Goal: Navigation & Orientation: Find specific page/section

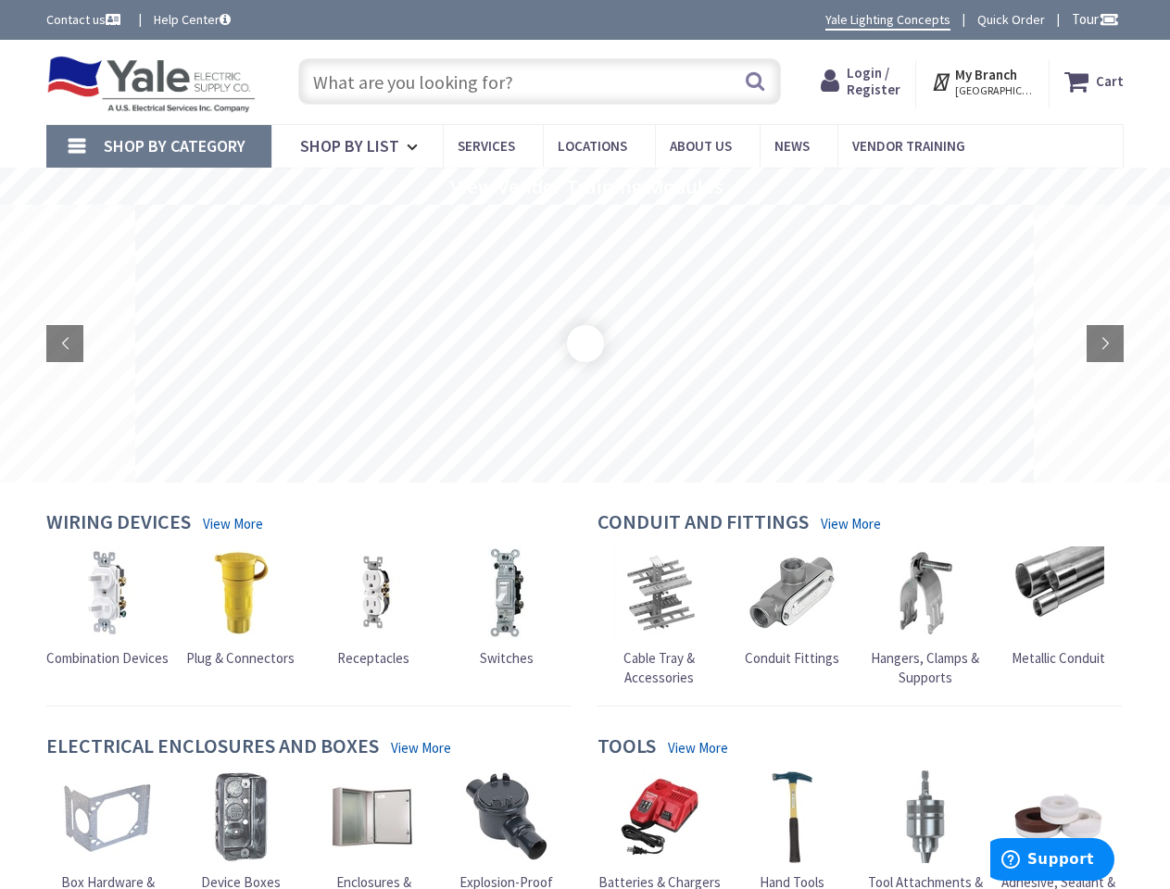
click at [584, 445] on rs-layer at bounding box center [584, 344] width 898 height 278
click at [1092, 19] on span "Tour" at bounding box center [1094, 19] width 47 height 18
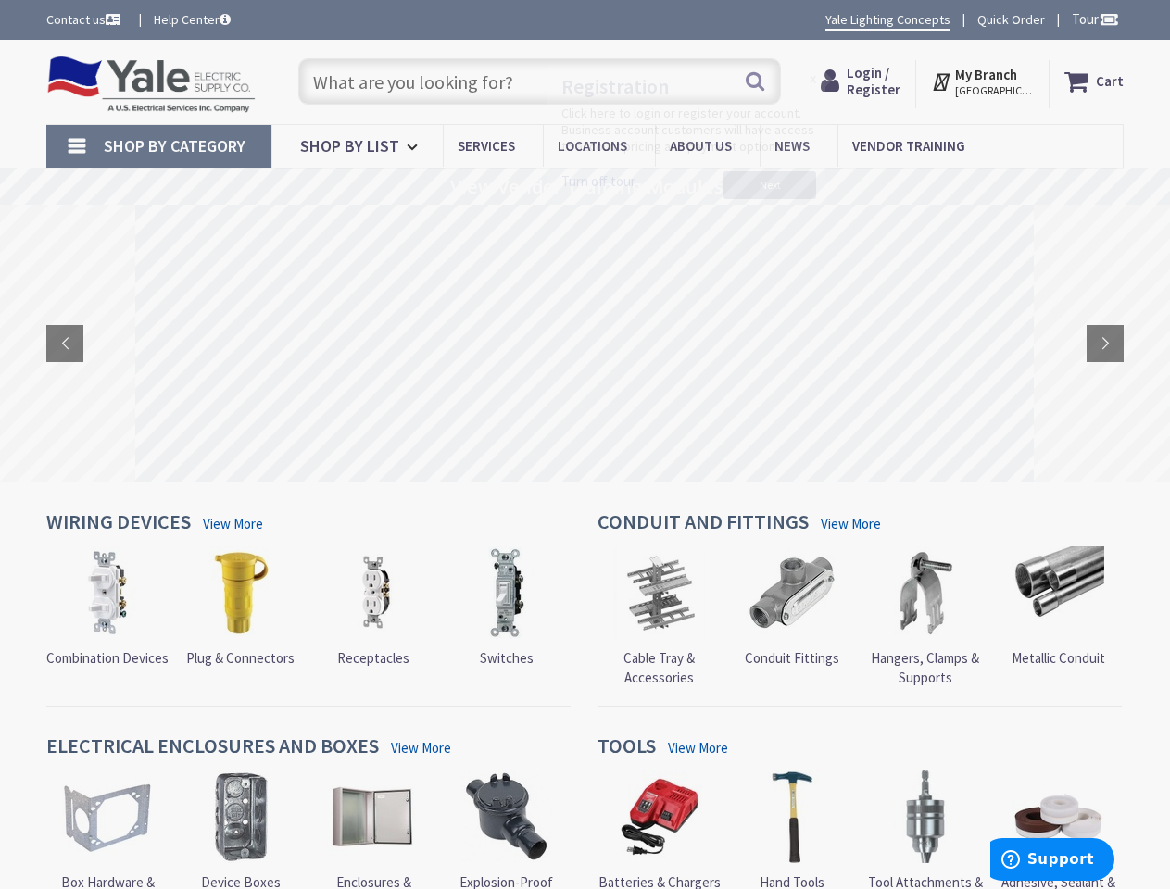
click at [1108, 19] on div at bounding box center [585, 444] width 1170 height 889
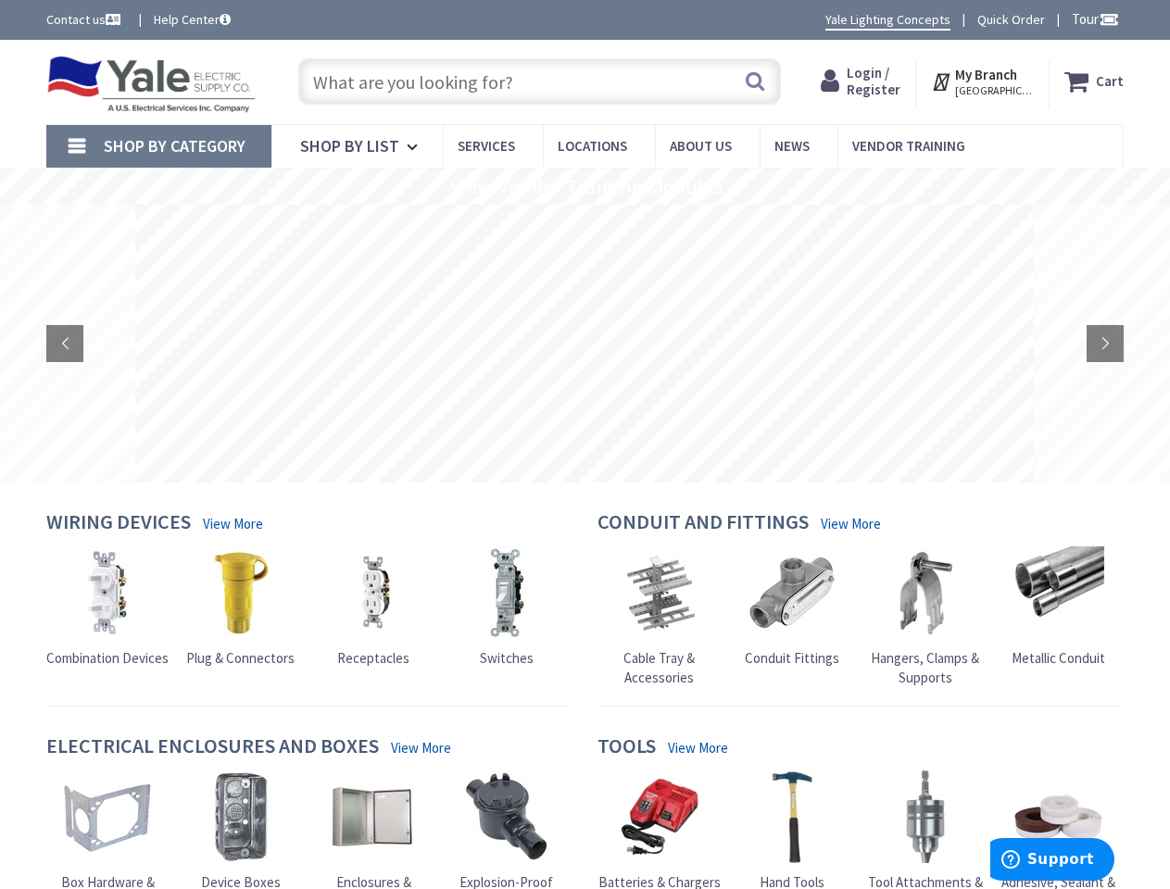
click at [984, 81] on strong "My Branch" at bounding box center [986, 75] width 62 height 18
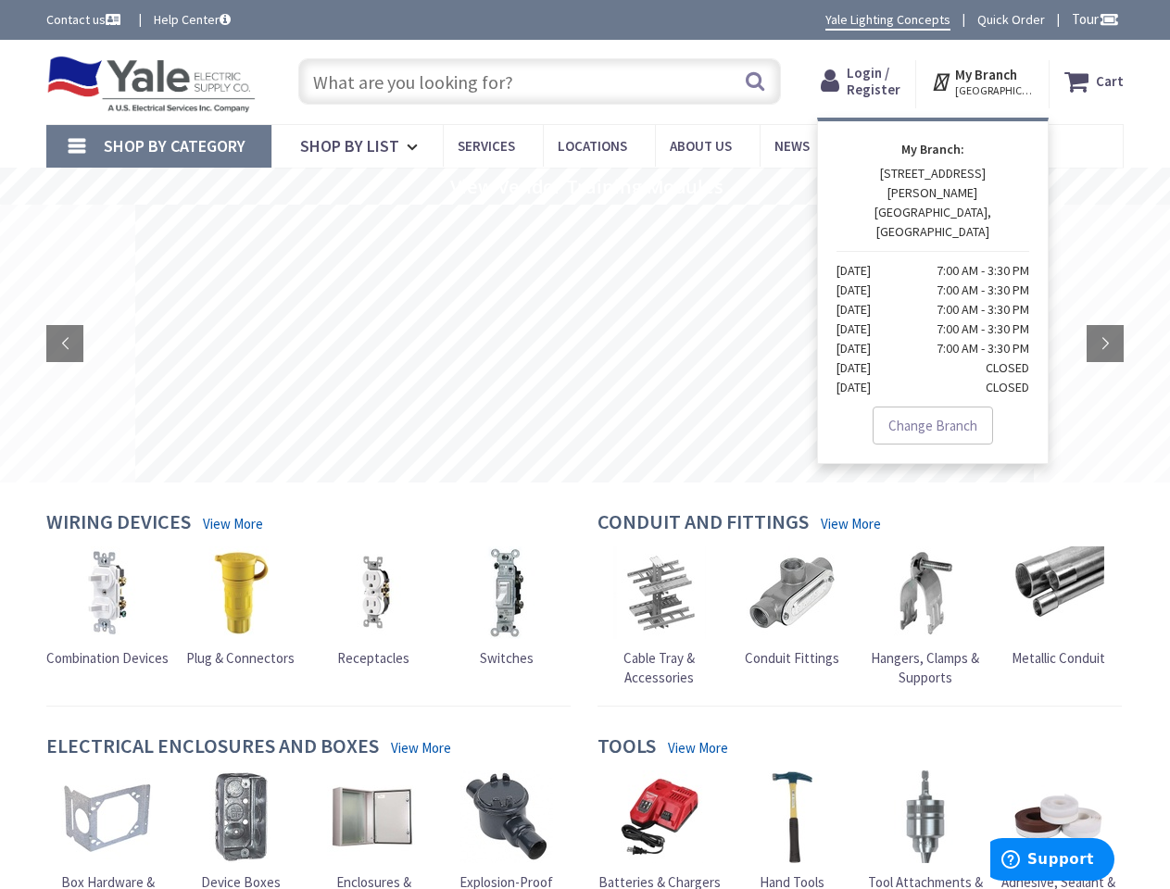
click at [158, 146] on span "Shop By Category" at bounding box center [175, 145] width 142 height 21
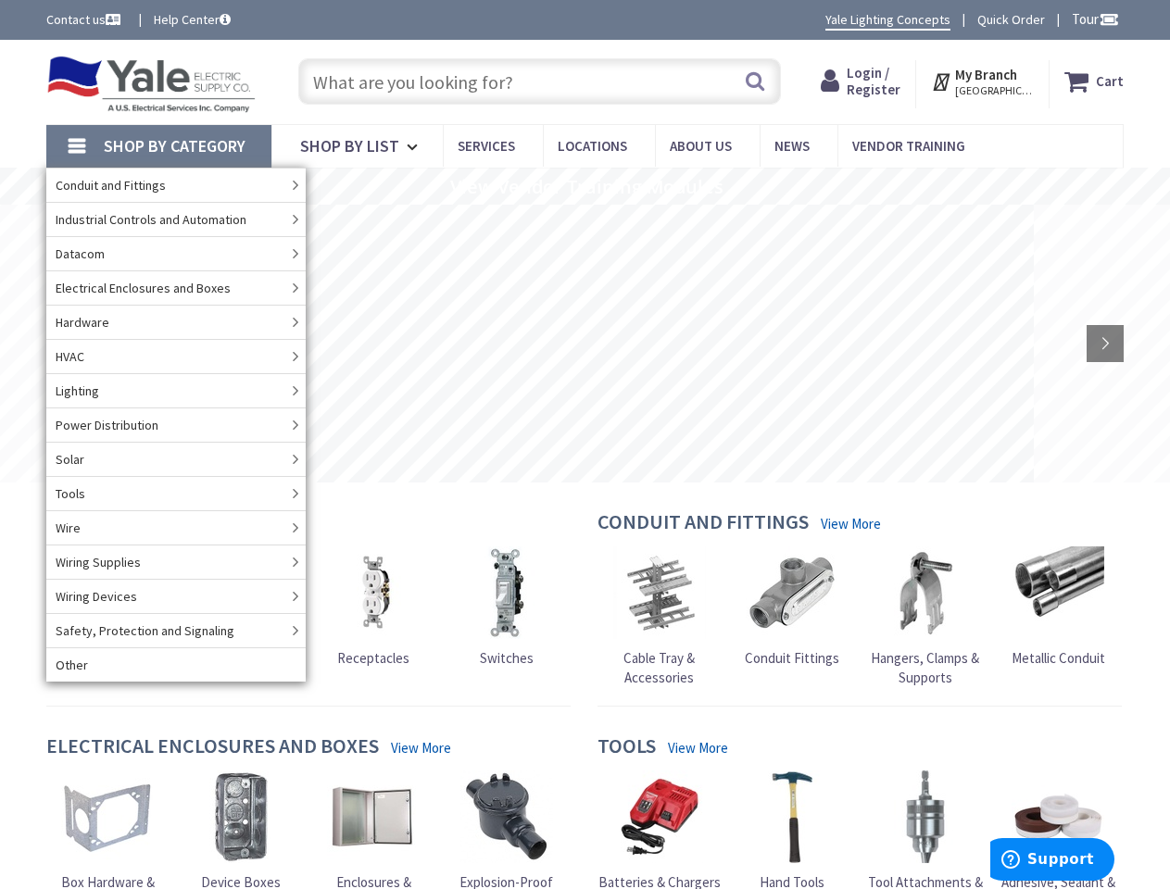
click at [584, 186] on rs-slide "View Vendor Training Modules" at bounding box center [585, 186] width 1170 height 37
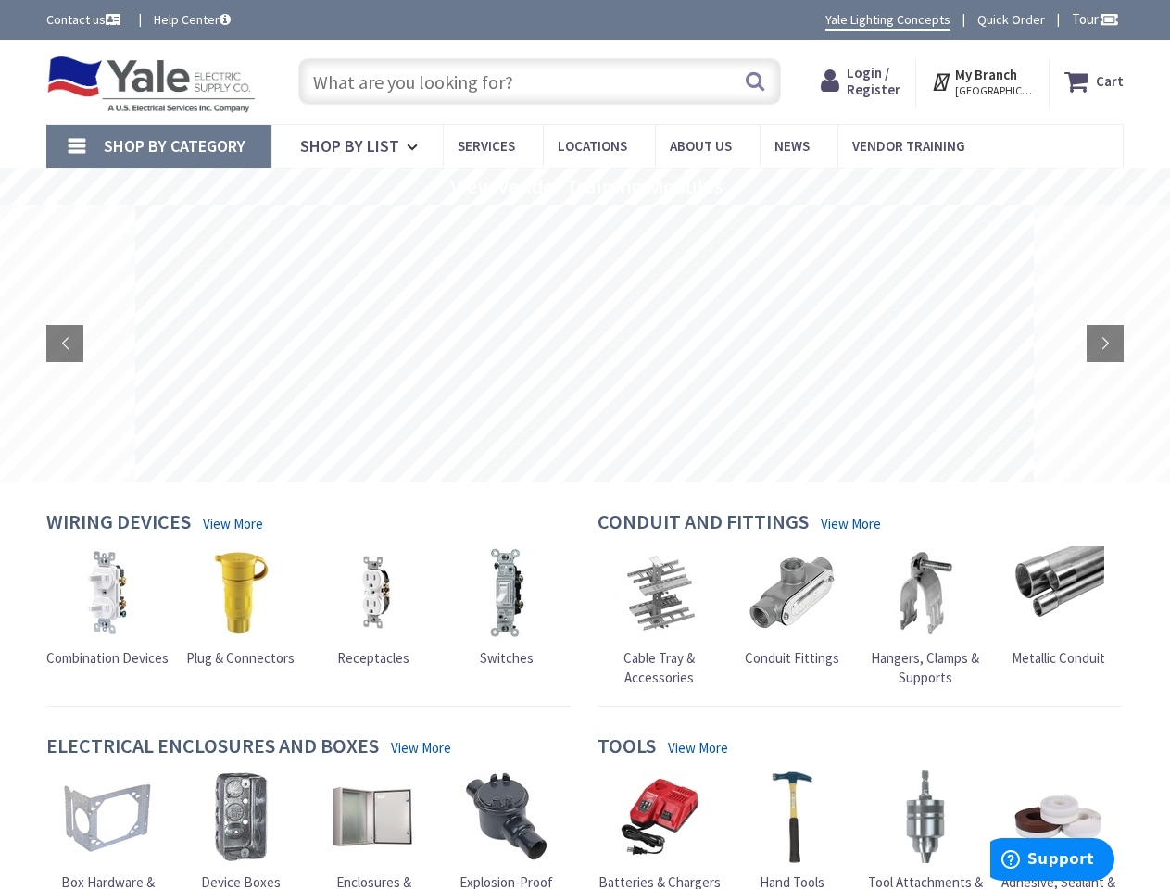
click at [584, 344] on rs-layer at bounding box center [584, 344] width 898 height 278
